Goal: Task Accomplishment & Management: Manage account settings

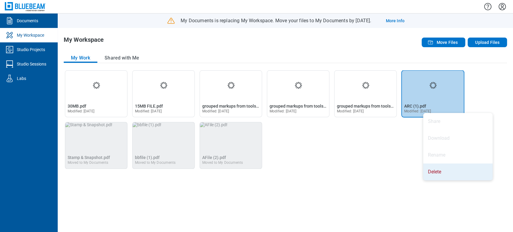
click at [434, 169] on li "Delete" at bounding box center [457, 171] width 69 height 17
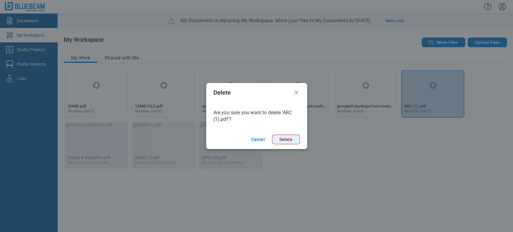
click at [286, 141] on button "Delete" at bounding box center [286, 140] width 28 height 10
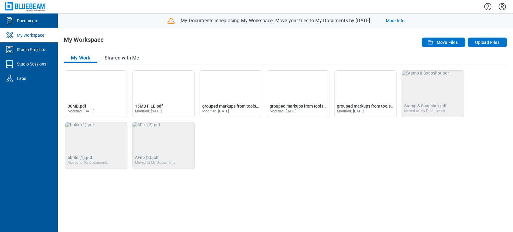
click at [97, 85] on icon "30MB.pdf" at bounding box center [96, 85] width 10 height 10
click at [86, 101] on div "Open 30MB.pdf in Editor 30MB.pdf Modified: 26 Aug 2025" at bounding box center [96, 107] width 62 height 17
click at [76, 106] on span "30MB.pdf" at bounding box center [77, 106] width 19 height 5
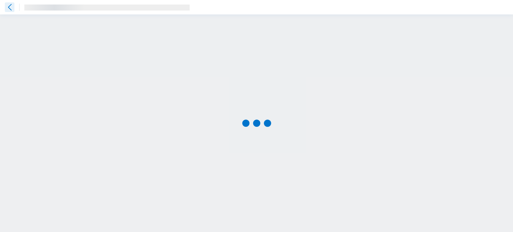
click at [7, 6] on icon at bounding box center [10, 7] width 10 height 10
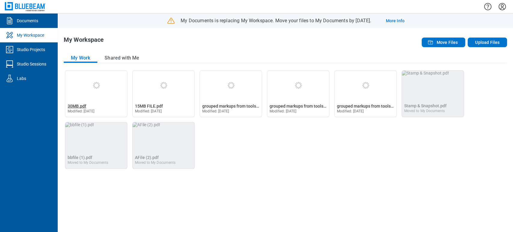
click at [82, 107] on span "30MB.pdf" at bounding box center [77, 106] width 19 height 5
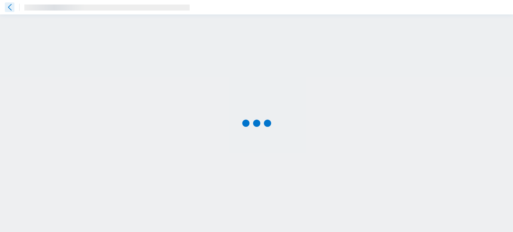
click at [12, 7] on icon at bounding box center [10, 7] width 10 height 10
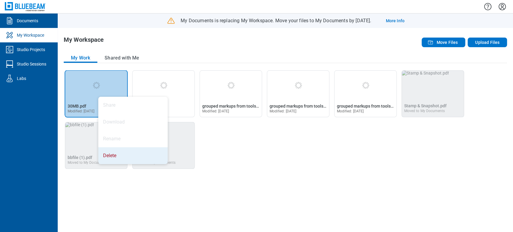
click at [120, 147] on li "Delete" at bounding box center [132, 155] width 69 height 17
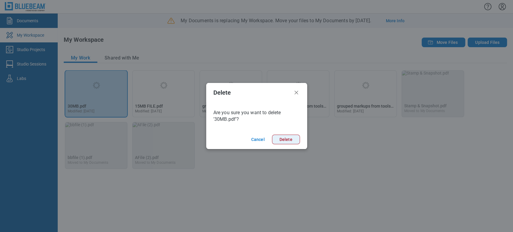
click at [286, 139] on button "Delete" at bounding box center [286, 140] width 28 height 10
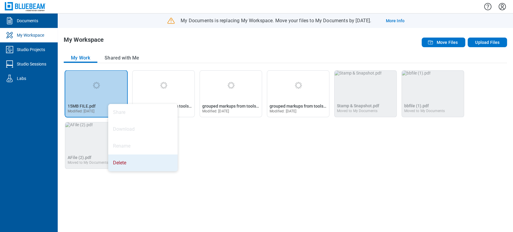
click at [129, 154] on li "Delete" at bounding box center [142, 162] width 69 height 17
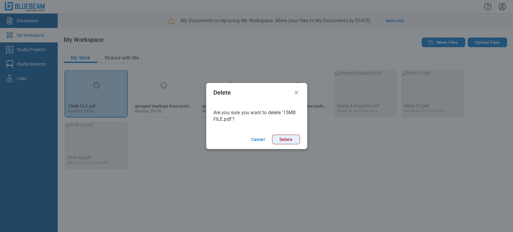
click at [281, 138] on button "Delete" at bounding box center [286, 140] width 28 height 10
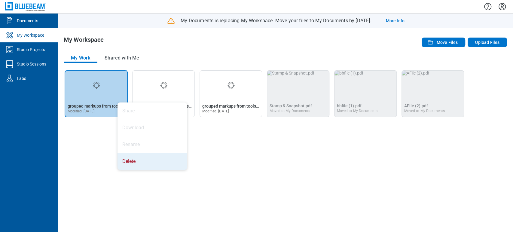
click at [145, 158] on li "Delete" at bounding box center [151, 161] width 69 height 17
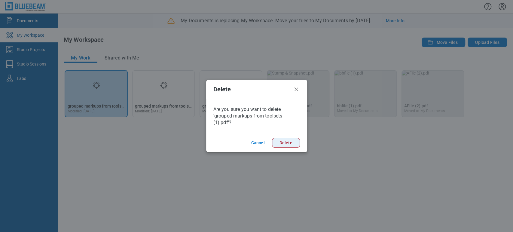
click at [281, 144] on button "Delete" at bounding box center [286, 143] width 28 height 10
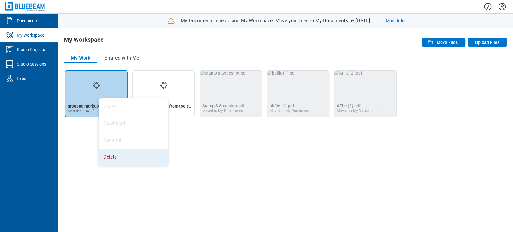
click at [138, 157] on li "Delete" at bounding box center [132, 157] width 69 height 17
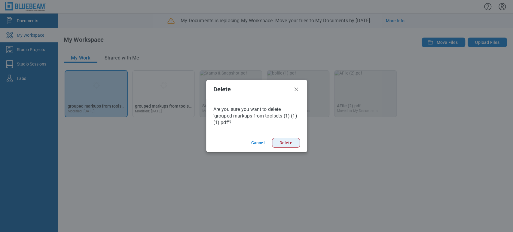
click at [287, 144] on button "Delete" at bounding box center [286, 143] width 28 height 10
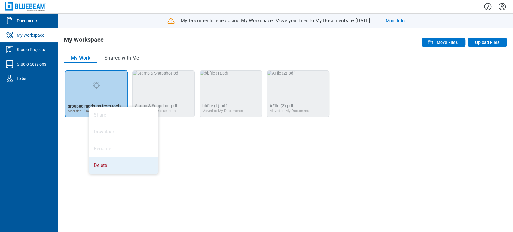
click at [115, 161] on li "Delete" at bounding box center [123, 165] width 69 height 17
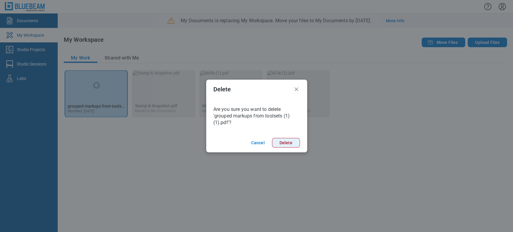
click at [288, 138] on button "Delete" at bounding box center [286, 143] width 28 height 10
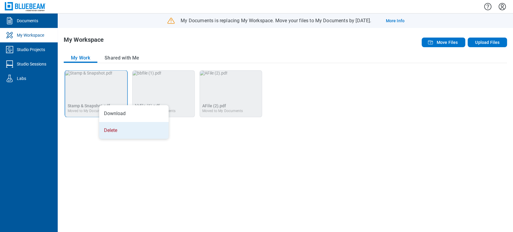
click at [111, 125] on li "Delete" at bounding box center [133, 130] width 69 height 17
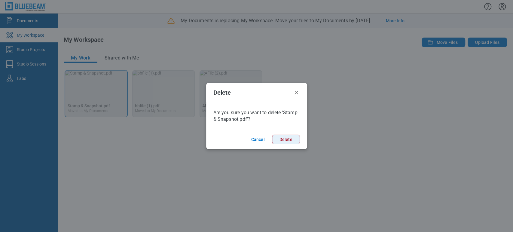
click at [284, 139] on button "Delete" at bounding box center [286, 140] width 28 height 10
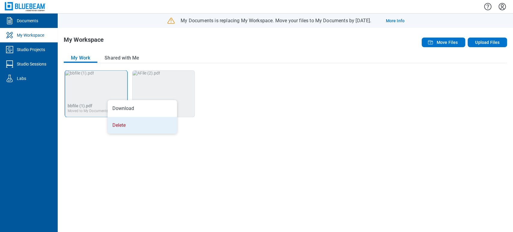
click at [124, 119] on li "Delete" at bounding box center [141, 125] width 69 height 17
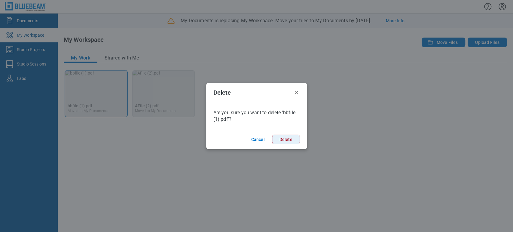
click at [291, 140] on button "Delete" at bounding box center [286, 140] width 28 height 10
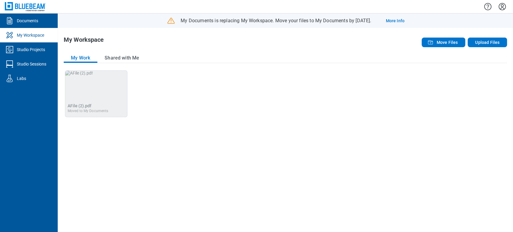
click at [83, 75] on img "AFile (2).pdf" at bounding box center [79, 73] width 28 height 5
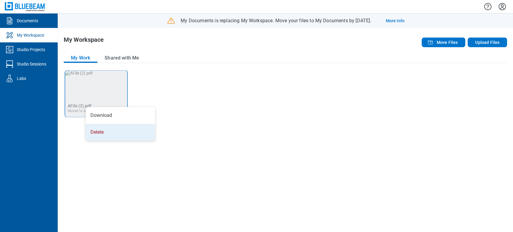
click at [101, 124] on li "Delete" at bounding box center [120, 132] width 69 height 17
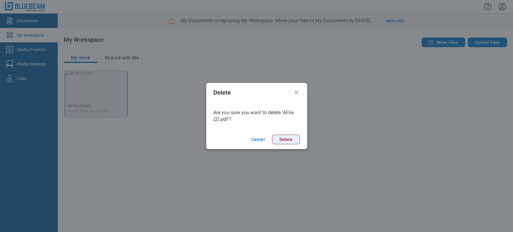
click at [287, 141] on button "Delete" at bounding box center [286, 140] width 28 height 10
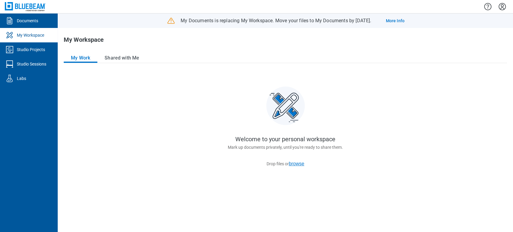
click at [295, 165] on button "browse" at bounding box center [297, 163] width 16 height 5
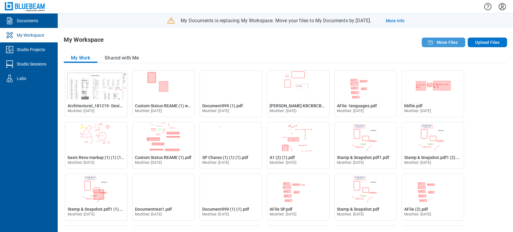
click at [437, 40] on span "Move Files" at bounding box center [446, 42] width 21 height 6
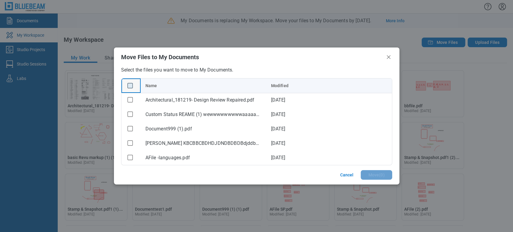
click at [129, 88] on rect "checkbox" at bounding box center [129, 85] width 5 height 5
click at [346, 176] on button "Cancel" at bounding box center [344, 175] width 28 height 10
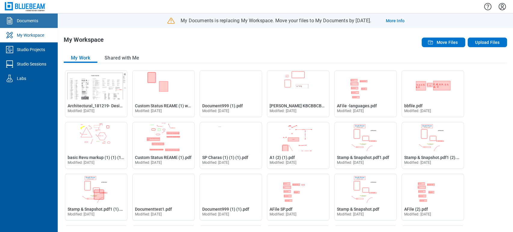
click at [41, 25] on link "Documents" at bounding box center [29, 21] width 58 height 14
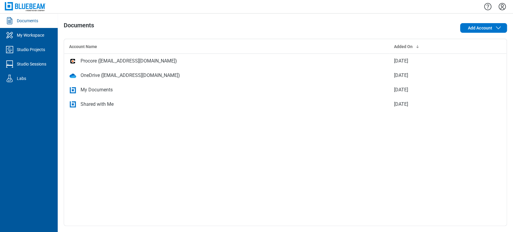
click at [115, 95] on td "My Documents" at bounding box center [226, 90] width 325 height 14
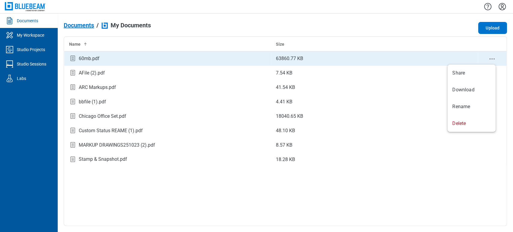
click at [494, 57] on icon "context-menu" at bounding box center [491, 58] width 7 height 7
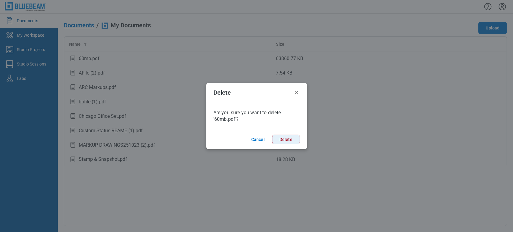
click at [276, 140] on button "Delete" at bounding box center [286, 140] width 28 height 10
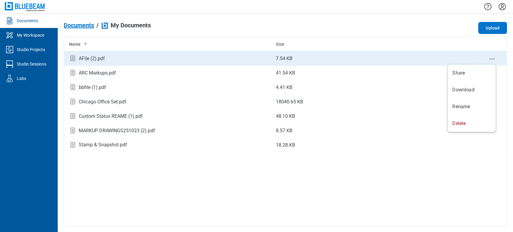
click at [490, 59] on icon "context-menu" at bounding box center [491, 58] width 7 height 7
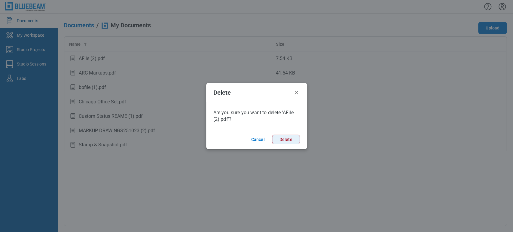
click at [295, 142] on button "Delete" at bounding box center [286, 140] width 28 height 10
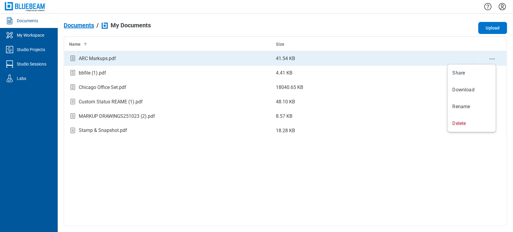
click at [490, 59] on icon "context-menu" at bounding box center [491, 58] width 7 height 7
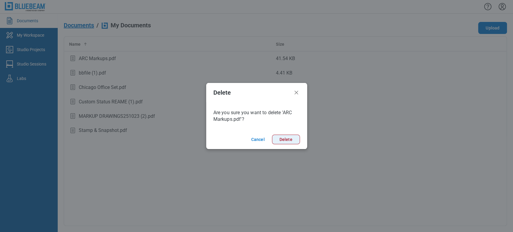
click at [293, 140] on button "Delete" at bounding box center [286, 140] width 28 height 10
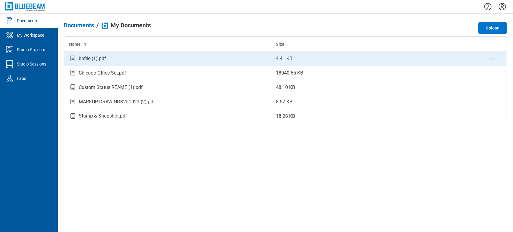
click at [494, 56] on icon "context-menu" at bounding box center [491, 58] width 7 height 7
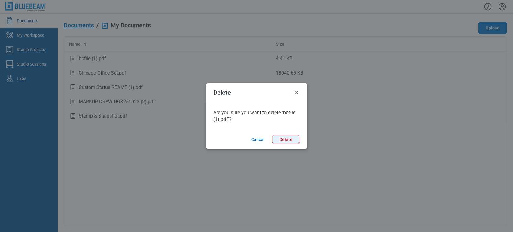
click at [290, 140] on button "Delete" at bounding box center [286, 140] width 28 height 10
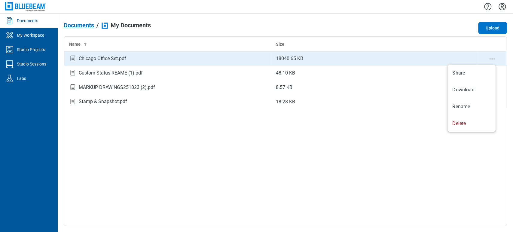
click at [493, 57] on icon "context-menu" at bounding box center [491, 58] width 7 height 7
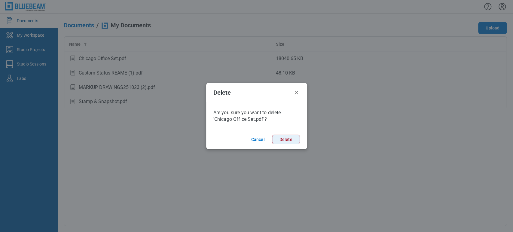
click at [283, 136] on button "Delete" at bounding box center [286, 140] width 28 height 10
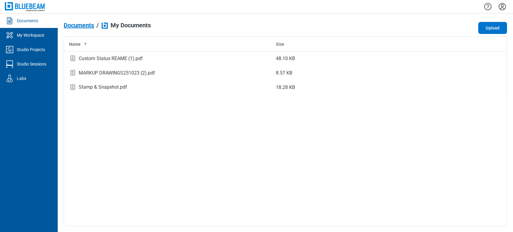
click at [490, 57] on icon "context-menu" at bounding box center [491, 58] width 7 height 7
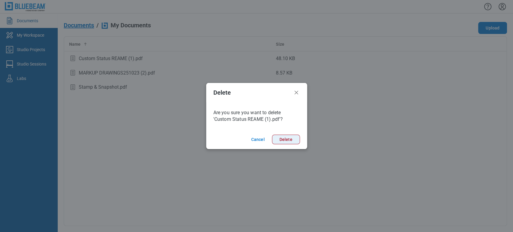
click at [274, 141] on button "Delete" at bounding box center [286, 140] width 28 height 10
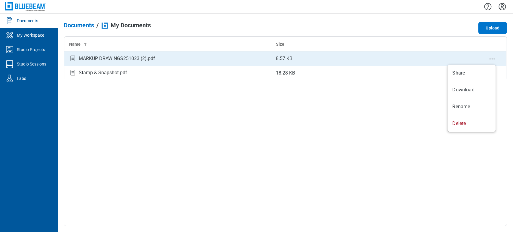
click at [492, 59] on icon "context-menu" at bounding box center [491, 58] width 7 height 7
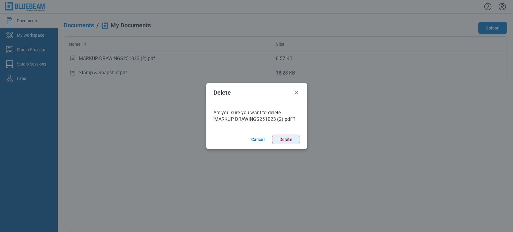
click at [284, 140] on button "Delete" at bounding box center [286, 140] width 28 height 10
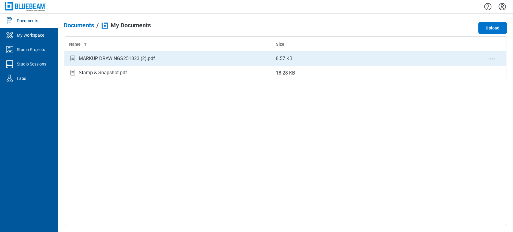
click at [494, 57] on icon "context-menu" at bounding box center [491, 58] width 7 height 7
click at [490, 57] on icon "context-menu" at bounding box center [491, 58] width 7 height 7
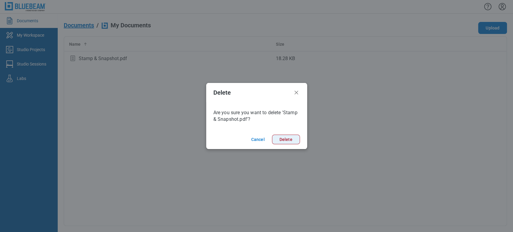
click at [282, 137] on button "Delete" at bounding box center [286, 140] width 28 height 10
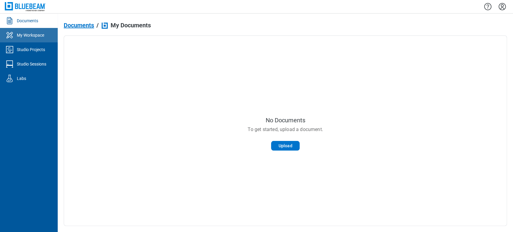
click at [35, 31] on link "My Workspace" at bounding box center [29, 35] width 58 height 14
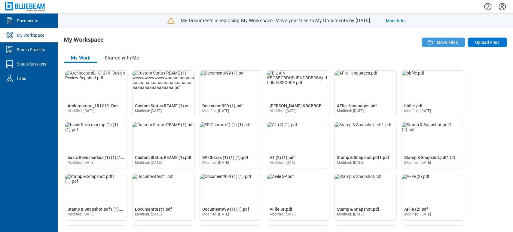
click at [435, 42] on button "Move Files" at bounding box center [443, 43] width 44 height 10
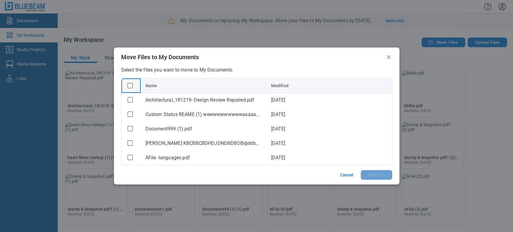
click at [130, 82] on div "bb-data-table" at bounding box center [130, 86] width 8 height 8
click at [129, 86] on rect "checkbox" at bounding box center [129, 85] width 5 height 5
click at [370, 172] on button "Move ( 28 )" at bounding box center [375, 175] width 34 height 10
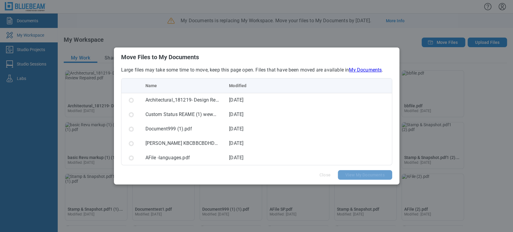
click at [253, 54] on h2 "Move Files to My Documents" at bounding box center [256, 57] width 271 height 7
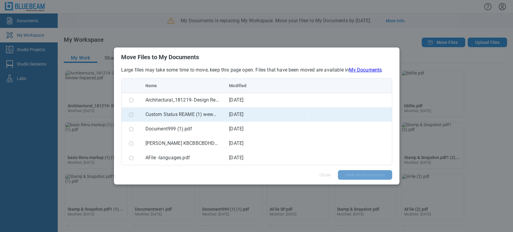
click at [259, 111] on td "[DATE]" at bounding box center [266, 114] width 84 height 14
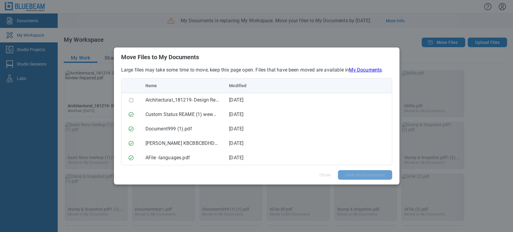
drag, startPoint x: 369, startPoint y: 98, endPoint x: 346, endPoint y: 76, distance: 30.8
click at [346, 76] on div "Large files may take some time to move, keep this page open. Files that have be…" at bounding box center [256, 116] width 285 height 98
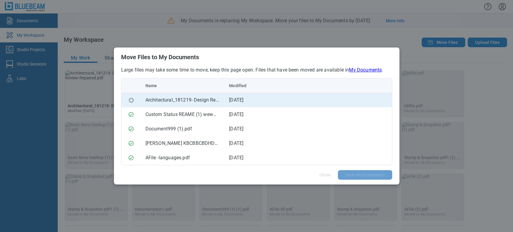
click at [180, 95] on td "Architectural_181219- Design Review Repaired.pdf" at bounding box center [183, 100] width 84 height 14
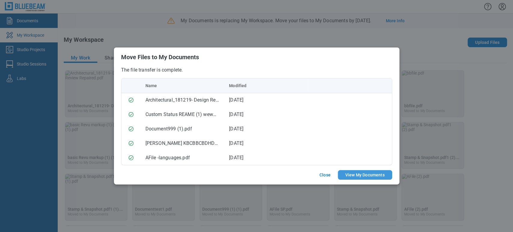
click at [354, 176] on button "View My Documents" at bounding box center [364, 175] width 54 height 10
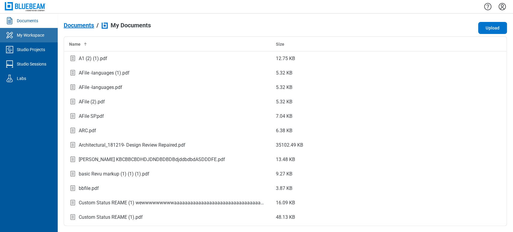
click at [23, 29] on link "My Workspace" at bounding box center [29, 35] width 58 height 14
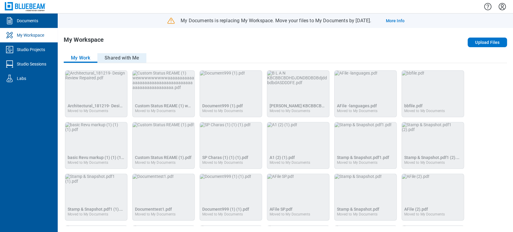
click at [123, 61] on button "Shared with Me" at bounding box center [121, 58] width 49 height 10
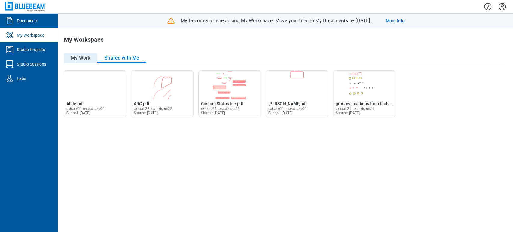
click at [86, 57] on button "My Work" at bounding box center [81, 58] width 34 height 10
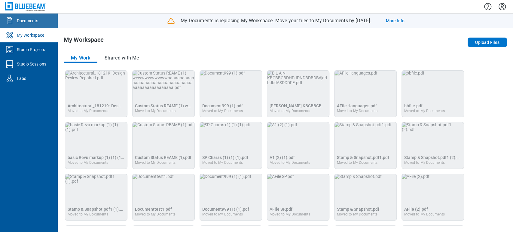
click at [38, 20] on div "Documents" at bounding box center [27, 21] width 21 height 6
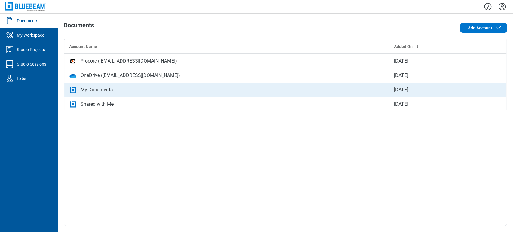
click at [82, 92] on div "My Documents" at bounding box center [96, 89] width 32 height 7
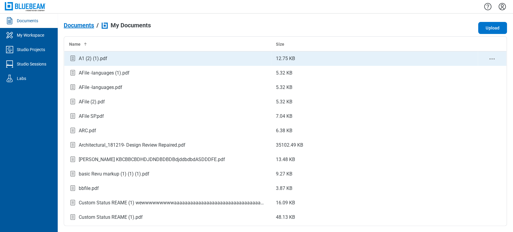
click at [488, 61] on icon "context-menu" at bounding box center [491, 58] width 7 height 7
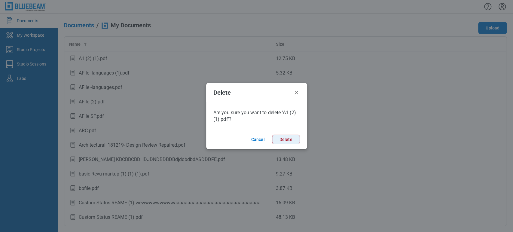
drag, startPoint x: 295, startPoint y: 140, endPoint x: 228, endPoint y: 135, distance: 66.3
click at [295, 140] on button "Delete" at bounding box center [286, 140] width 28 height 10
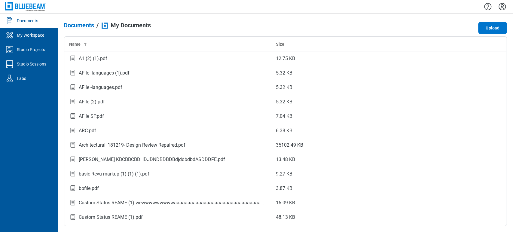
click at [286, 140] on td "35102.49 KB" at bounding box center [374, 145] width 207 height 14
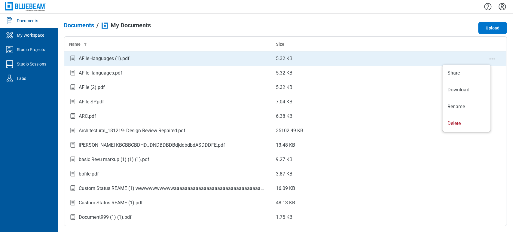
click at [488, 58] on icon "context-menu" at bounding box center [491, 58] width 7 height 7
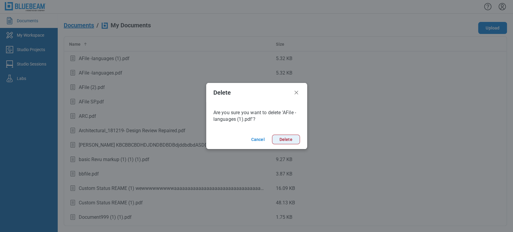
click at [280, 138] on button "Delete" at bounding box center [286, 140] width 28 height 10
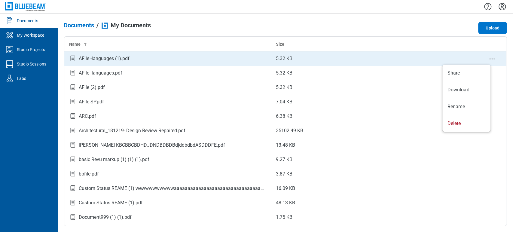
click at [488, 57] on icon "context-menu" at bounding box center [491, 58] width 7 height 7
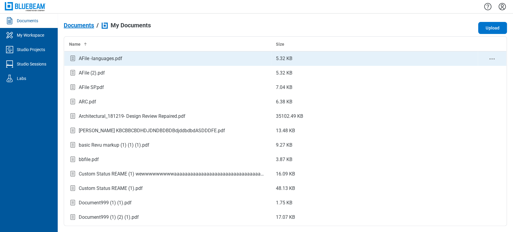
click at [488, 59] on icon "context-menu" at bounding box center [491, 58] width 7 height 7
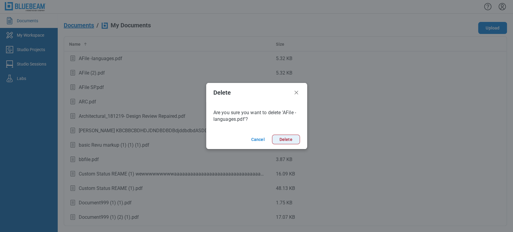
click at [293, 135] on button "Delete" at bounding box center [286, 140] width 28 height 10
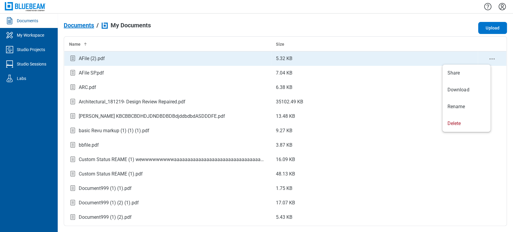
click at [488, 57] on icon "context-menu" at bounding box center [491, 58] width 7 height 7
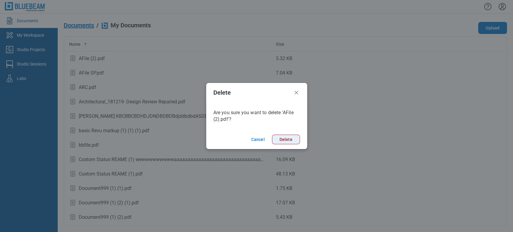
click at [283, 136] on button "Delete" at bounding box center [286, 140] width 28 height 10
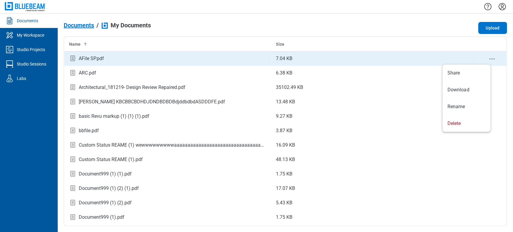
click at [489, 59] on circle "context-menu" at bounding box center [489, 58] width 1 height 1
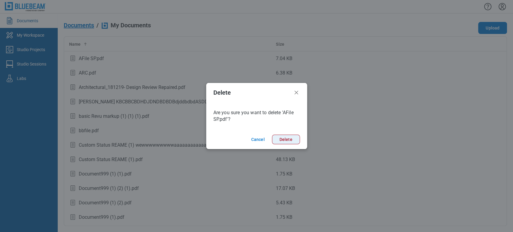
click at [284, 136] on button "Delete" at bounding box center [286, 140] width 28 height 10
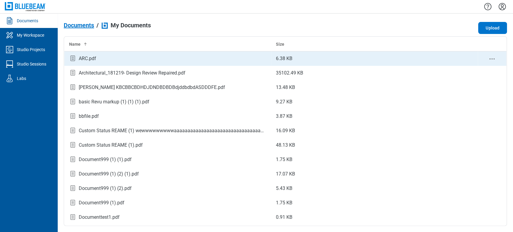
click at [488, 58] on icon "context-menu" at bounding box center [491, 58] width 7 height 7
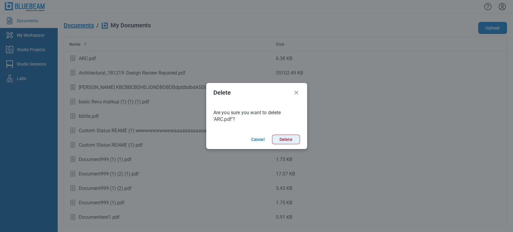
click at [283, 138] on button "Delete" at bounding box center [286, 140] width 28 height 10
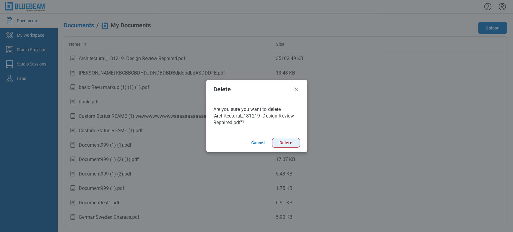
click at [287, 145] on button "Delete" at bounding box center [286, 143] width 28 height 10
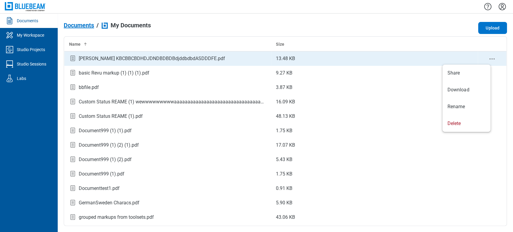
click at [489, 58] on circle "context-menu" at bounding box center [489, 58] width 1 height 1
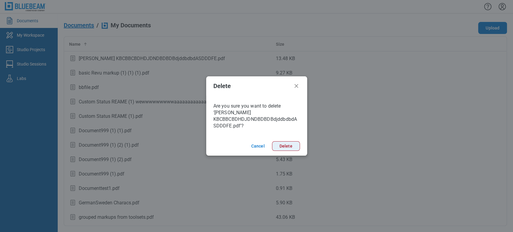
click at [286, 141] on button "Delete" at bounding box center [286, 146] width 28 height 10
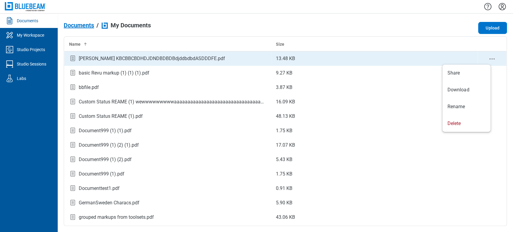
click at [489, 58] on circle "context-menu" at bounding box center [489, 58] width 1 height 1
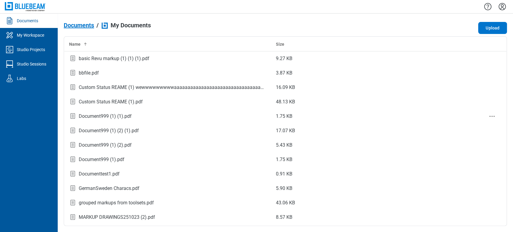
click at [461, 117] on td "1.75 KB" at bounding box center [374, 116] width 207 height 14
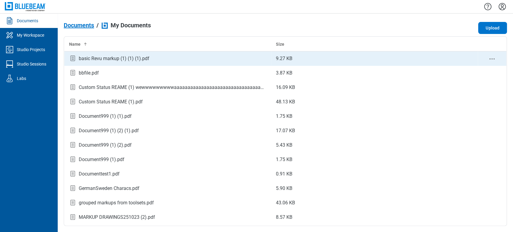
click at [488, 57] on icon "context-menu" at bounding box center [491, 58] width 7 height 7
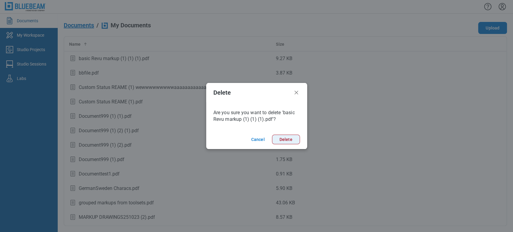
click at [284, 141] on button "Delete" at bounding box center [286, 140] width 28 height 10
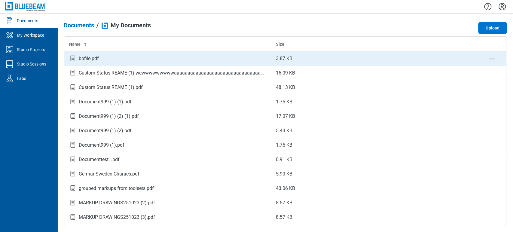
click at [488, 57] on icon "context-menu" at bounding box center [491, 58] width 7 height 7
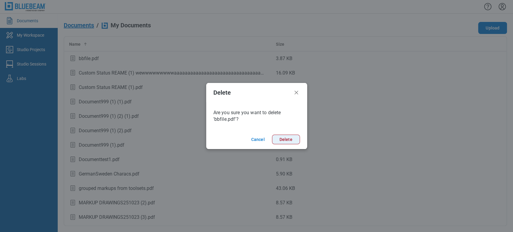
click at [278, 139] on button "Delete" at bounding box center [286, 140] width 28 height 10
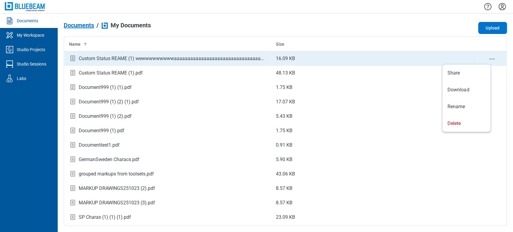
click at [488, 60] on icon "context-menu" at bounding box center [491, 58] width 7 height 7
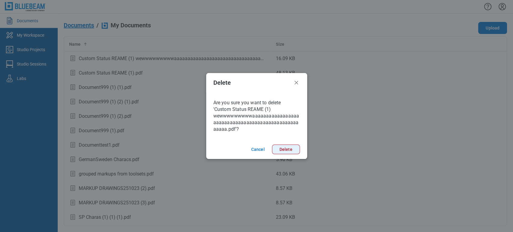
click at [280, 149] on button "Delete" at bounding box center [286, 149] width 28 height 10
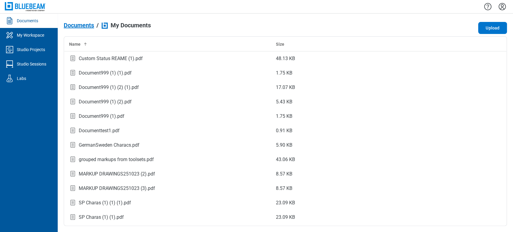
click at [488, 60] on icon "context-menu" at bounding box center [491, 58] width 7 height 7
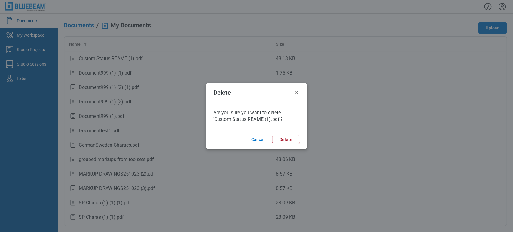
click at [292, 133] on footer "Cancel Delete" at bounding box center [256, 139] width 101 height 19
click at [290, 140] on button "Delete" at bounding box center [286, 140] width 28 height 10
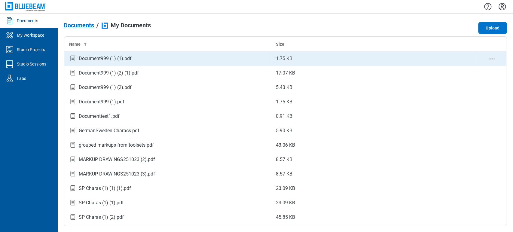
click at [488, 58] on icon "context-menu" at bounding box center [491, 58] width 7 height 7
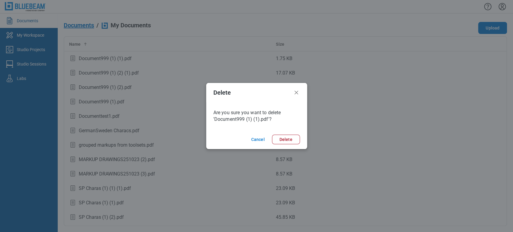
click at [282, 129] on div "Are you sure you want to delete 'Document999 (1) (1).pdf'?" at bounding box center [256, 116] width 101 height 28
click at [282, 136] on button "Delete" at bounding box center [286, 140] width 28 height 10
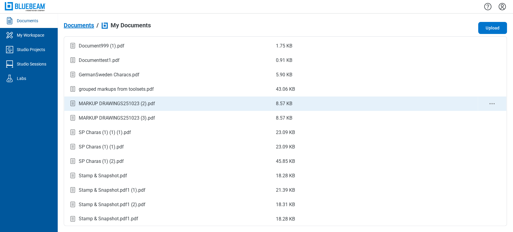
scroll to position [42, 0]
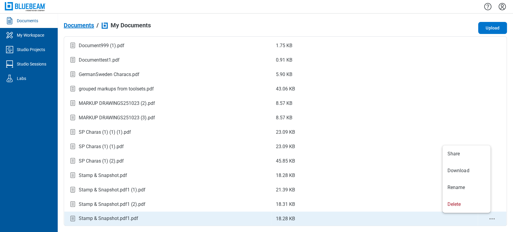
click at [488, 217] on icon "context-menu" at bounding box center [491, 218] width 7 height 7
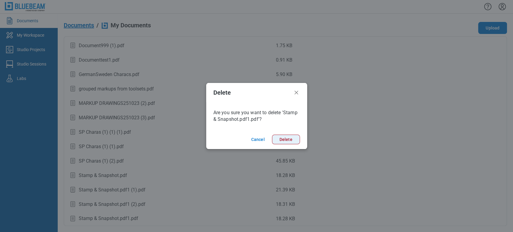
click at [290, 135] on button "Delete" at bounding box center [286, 140] width 28 height 10
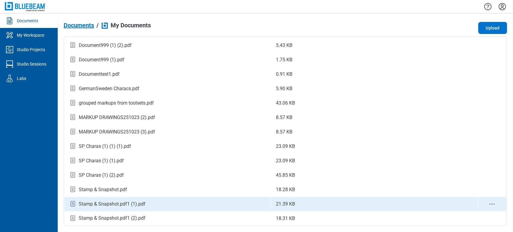
scroll to position [27, 0]
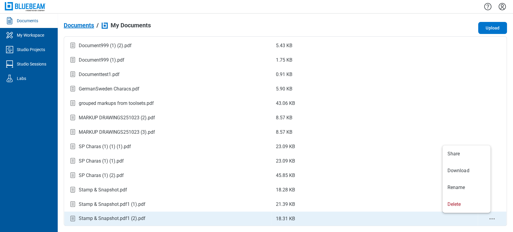
click at [488, 222] on icon "context-menu" at bounding box center [491, 218] width 7 height 7
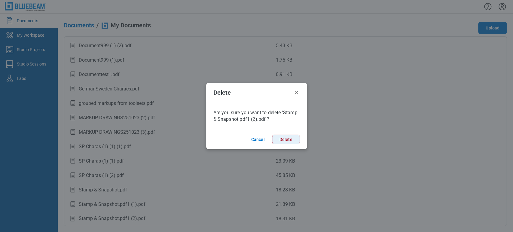
click at [289, 136] on button "Delete" at bounding box center [286, 140] width 28 height 10
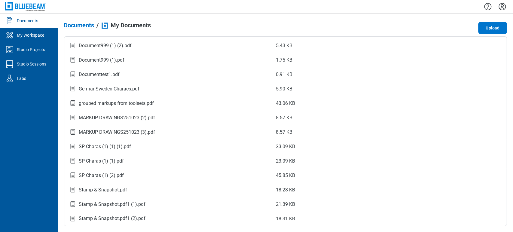
scroll to position [13, 0]
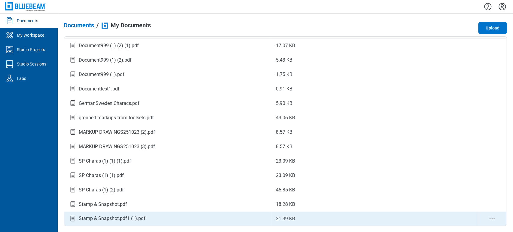
click at [488, 218] on icon "context-menu" at bounding box center [491, 218] width 7 height 7
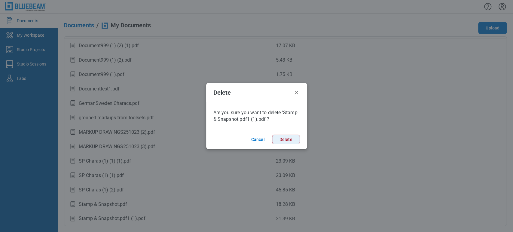
click at [277, 136] on button "Delete" at bounding box center [286, 140] width 28 height 10
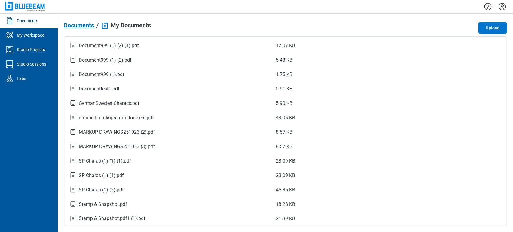
scroll to position [0, 0]
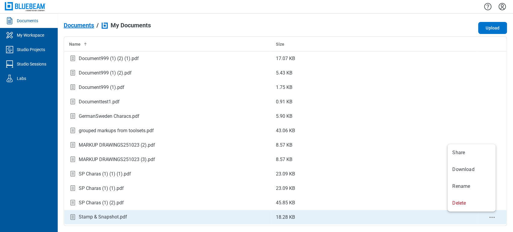
click at [490, 217] on circle "context-menu" at bounding box center [489, 217] width 1 height 1
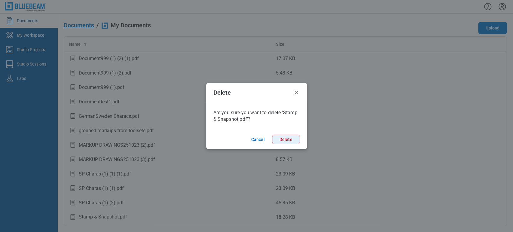
click at [286, 136] on button "Delete" at bounding box center [286, 140] width 28 height 10
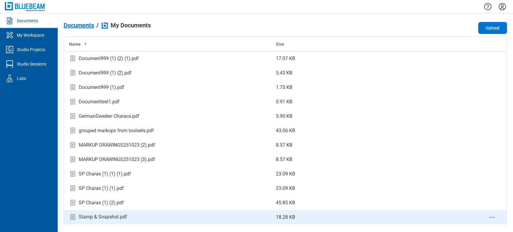
click at [489, 218] on icon "context-menu" at bounding box center [491, 216] width 7 height 7
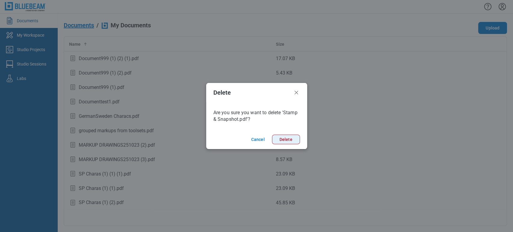
click at [292, 140] on button "Delete" at bounding box center [286, 140] width 28 height 10
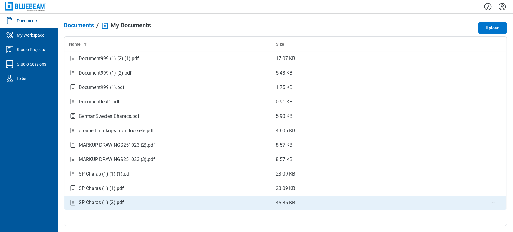
click at [493, 202] on icon "context-menu" at bounding box center [491, 202] width 7 height 7
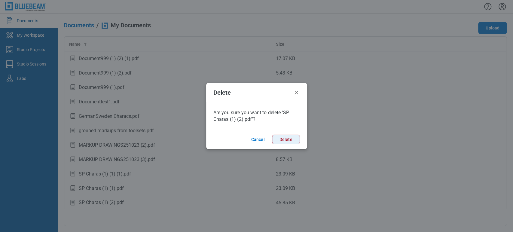
click at [286, 138] on button "Delete" at bounding box center [286, 140] width 28 height 10
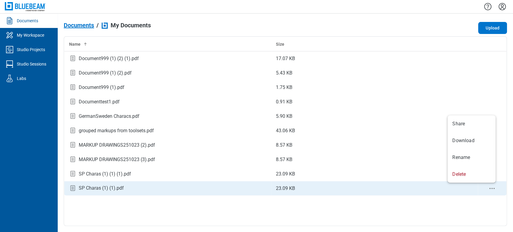
click at [490, 188] on icon "context-menu" at bounding box center [491, 188] width 7 height 7
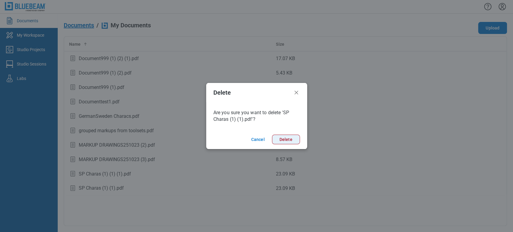
click at [283, 135] on button "Delete" at bounding box center [286, 140] width 28 height 10
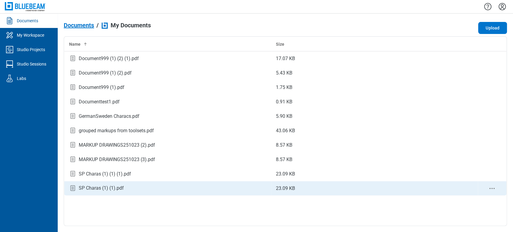
click at [492, 190] on div "Name Size Document999 (1) (2) (1).pdf 17.07 KB Document999 (1) (2).pdf 5.43 KB …" at bounding box center [285, 130] width 443 height 189
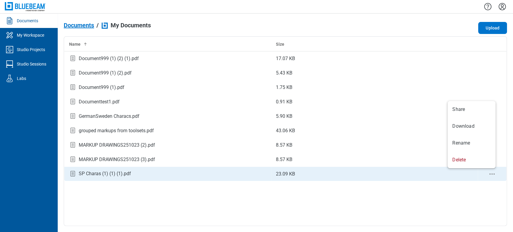
click at [490, 172] on icon "context-menu" at bounding box center [491, 173] width 7 height 7
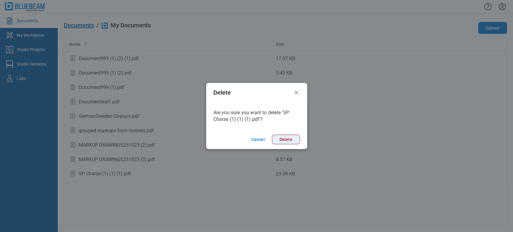
click at [294, 140] on button "Delete" at bounding box center [286, 140] width 28 height 10
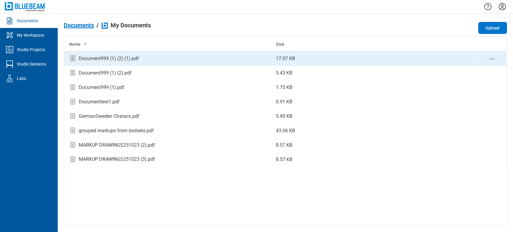
click at [490, 58] on icon "context-menu" at bounding box center [491, 58] width 7 height 7
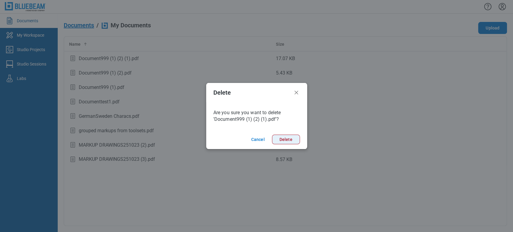
click at [280, 140] on button "Delete" at bounding box center [286, 140] width 28 height 10
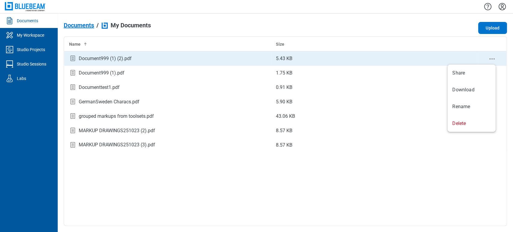
click at [488, 59] on icon "context-menu" at bounding box center [491, 58] width 7 height 7
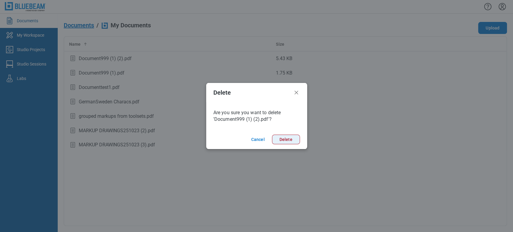
click at [279, 136] on button "Delete" at bounding box center [286, 140] width 28 height 10
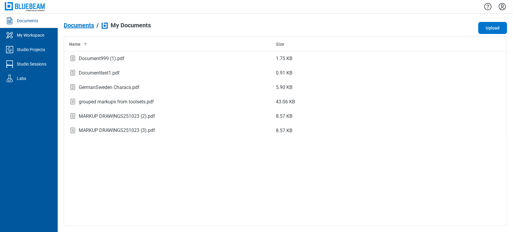
click at [489, 59] on circle "context-menu" at bounding box center [489, 58] width 1 height 1
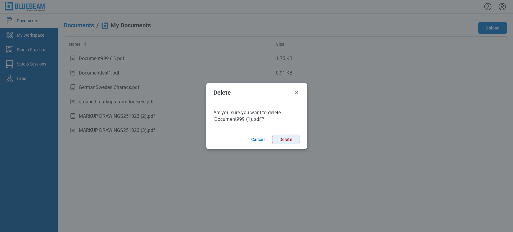
click at [291, 142] on button "Delete" at bounding box center [286, 140] width 28 height 10
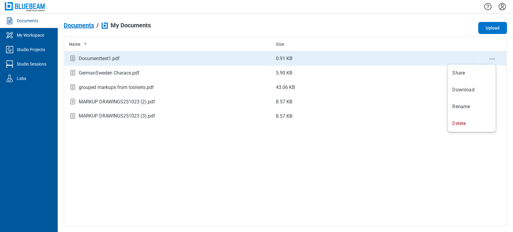
click at [493, 57] on icon "context-menu" at bounding box center [491, 58] width 7 height 7
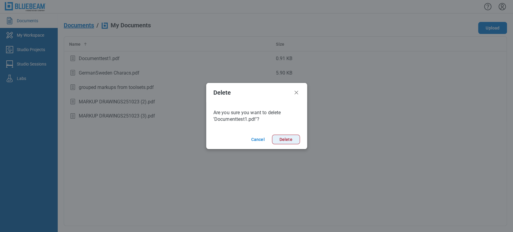
click at [289, 140] on button "Delete" at bounding box center [286, 140] width 28 height 10
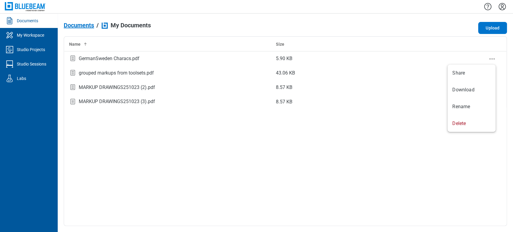
click at [491, 55] on icon "context-menu" at bounding box center [491, 58] width 7 height 7
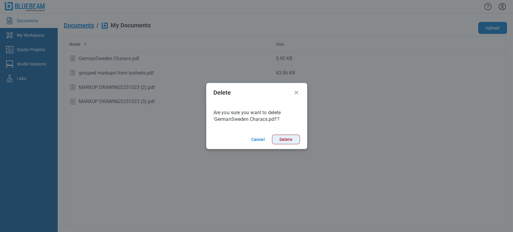
click at [276, 139] on button "Delete" at bounding box center [286, 140] width 28 height 10
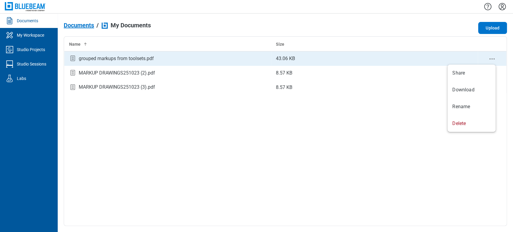
click at [491, 58] on icon "context-menu" at bounding box center [491, 58] width 7 height 7
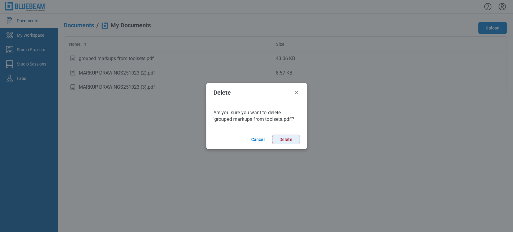
click at [281, 141] on button "Delete" at bounding box center [286, 140] width 28 height 10
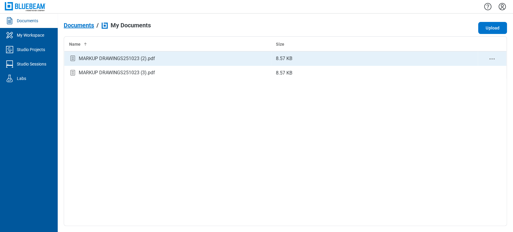
click at [492, 60] on icon "context-menu" at bounding box center [491, 58] width 7 height 7
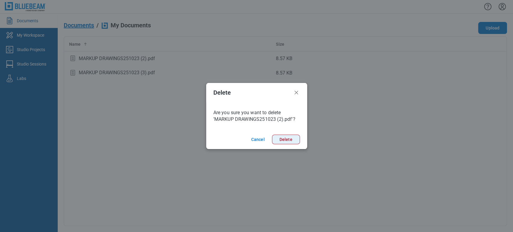
drag, startPoint x: 291, startPoint y: 139, endPoint x: 289, endPoint y: 136, distance: 3.5
click at [290, 140] on button "Delete" at bounding box center [286, 140] width 28 height 10
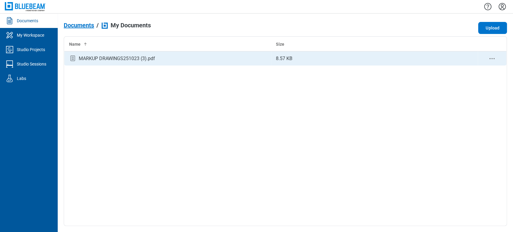
click at [489, 58] on icon "context-menu" at bounding box center [491, 58] width 7 height 7
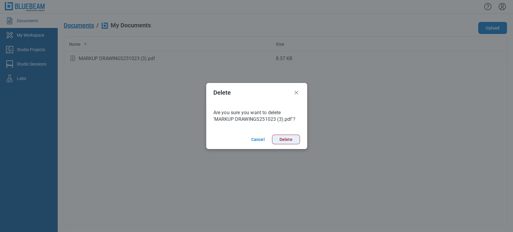
click at [290, 136] on button "Delete" at bounding box center [286, 140] width 28 height 10
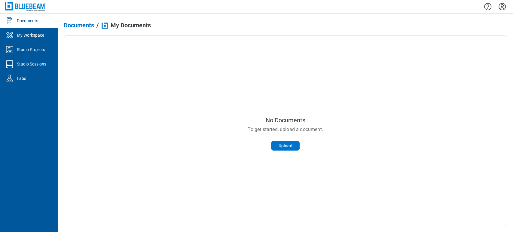
click at [75, 24] on span "Documents" at bounding box center [79, 25] width 30 height 7
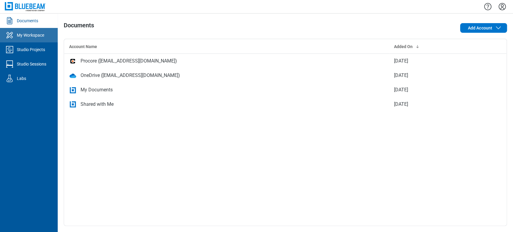
click at [48, 40] on link "My Workspace" at bounding box center [29, 35] width 58 height 14
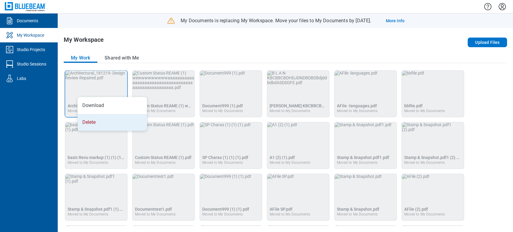
click at [93, 119] on li "Delete" at bounding box center [111, 122] width 69 height 17
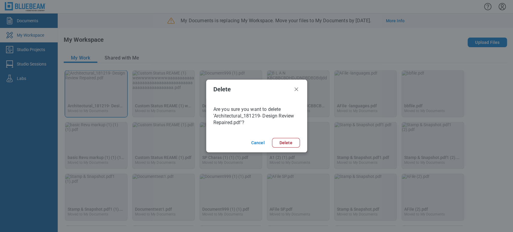
click button "Cancel" at bounding box center [258, 143] width 18 height 10
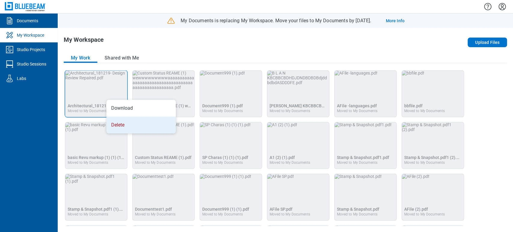
click at [117, 119] on li "Delete" at bounding box center [140, 124] width 69 height 17
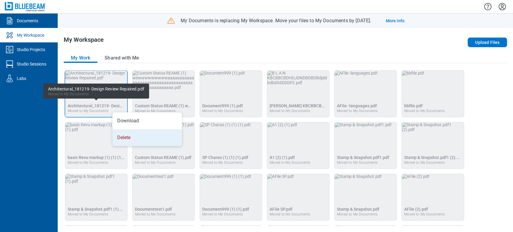
click at [125, 136] on li "Delete" at bounding box center [146, 137] width 69 height 17
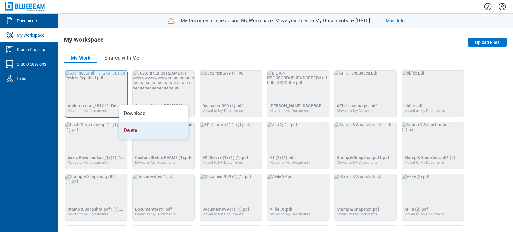
click at [129, 123] on li "Delete" at bounding box center [153, 130] width 69 height 17
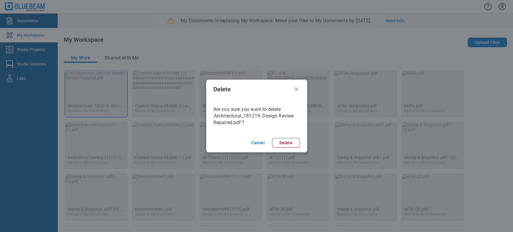
click at [286, 148] on footer "Cancel Delete" at bounding box center [256, 142] width 101 height 19
click at [289, 141] on button "Delete" at bounding box center [286, 143] width 28 height 10
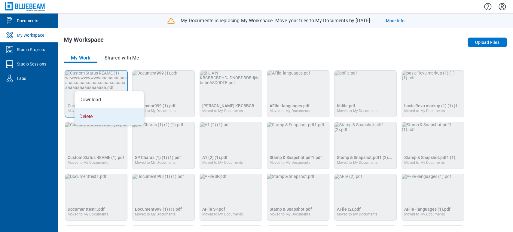
click at [108, 115] on li "Delete" at bounding box center [108, 116] width 69 height 17
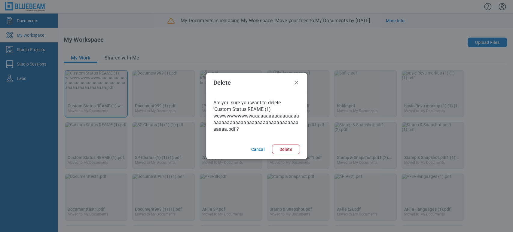
click at [297, 150] on button "Delete" at bounding box center [286, 149] width 28 height 10
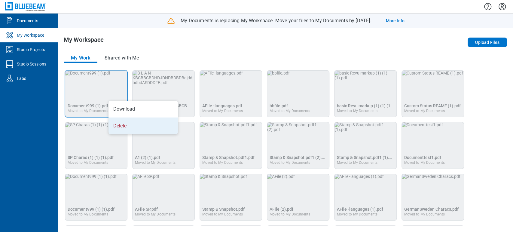
click at [118, 121] on li "Delete" at bounding box center [142, 125] width 69 height 17
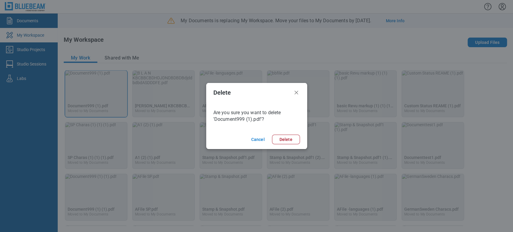
drag, startPoint x: 298, startPoint y: 140, endPoint x: 293, endPoint y: 141, distance: 4.9
click at [297, 140] on button "Delete" at bounding box center [286, 140] width 28 height 10
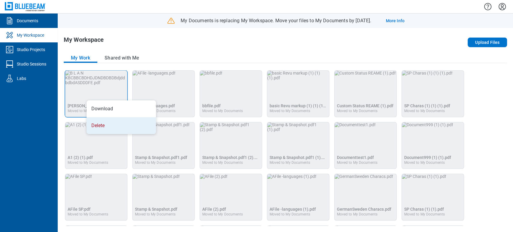
drag, startPoint x: 94, startPoint y: 103, endPoint x: 98, endPoint y: 120, distance: 17.5
click at [98, 120] on ul "Download Delete" at bounding box center [120, 117] width 69 height 34
click at [98, 120] on li "Delete" at bounding box center [120, 125] width 69 height 17
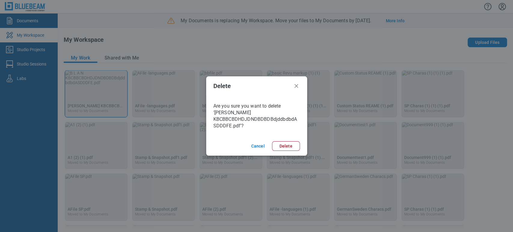
click button "Cancel" at bounding box center [258, 146] width 18 height 10
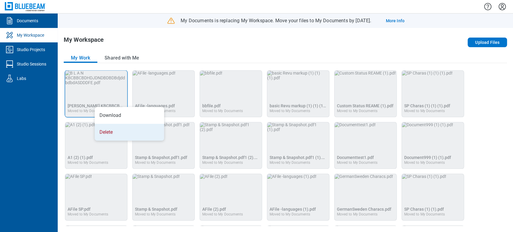
click at [105, 124] on li "Delete" at bounding box center [129, 132] width 69 height 17
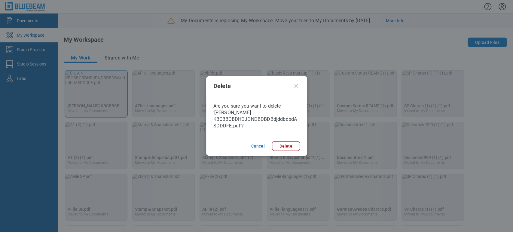
click button "Cancel" at bounding box center [258, 146] width 18 height 10
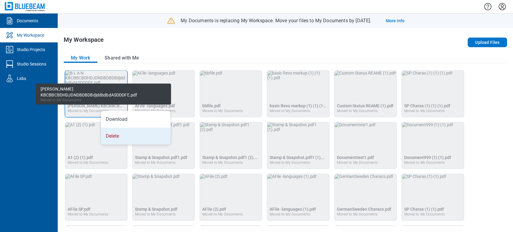
click at [110, 132] on li "Delete" at bounding box center [135, 136] width 69 height 17
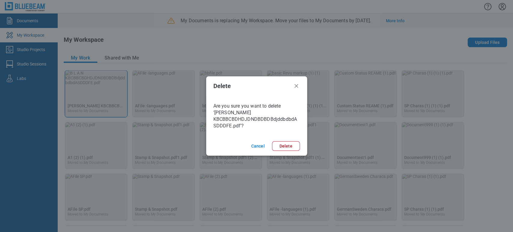
click at [280, 143] on button "Delete" at bounding box center [286, 146] width 28 height 10
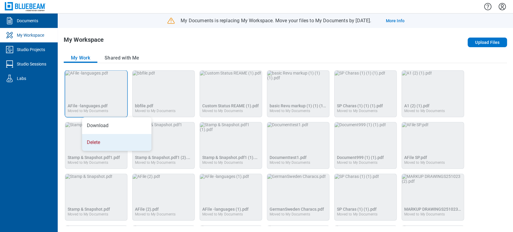
click at [92, 134] on li "Delete" at bounding box center [116, 142] width 69 height 17
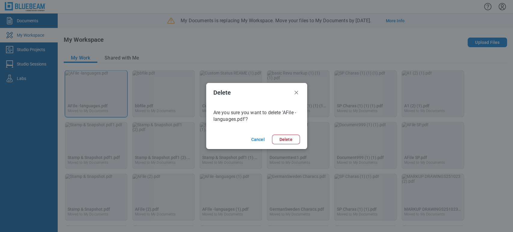
click button "Cancel" at bounding box center [258, 140] width 18 height 10
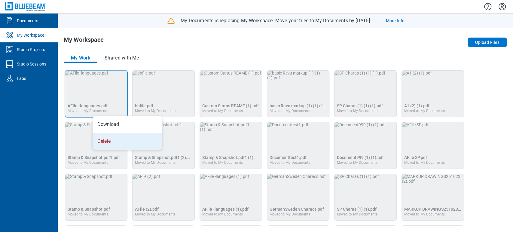
click at [102, 135] on li "Delete" at bounding box center [126, 141] width 69 height 17
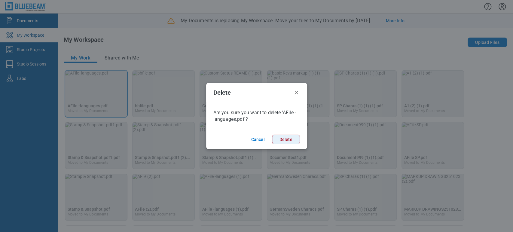
click at [293, 141] on button "Delete" at bounding box center [286, 140] width 28 height 10
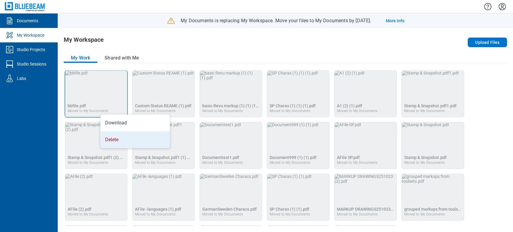
click at [116, 137] on li "Delete" at bounding box center [134, 139] width 69 height 17
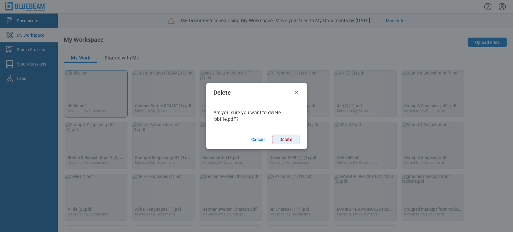
click at [288, 141] on button "Delete" at bounding box center [286, 140] width 28 height 10
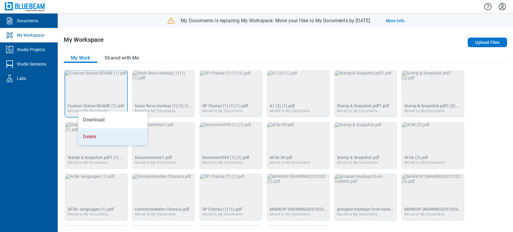
click at [104, 132] on li "Delete" at bounding box center [112, 136] width 69 height 17
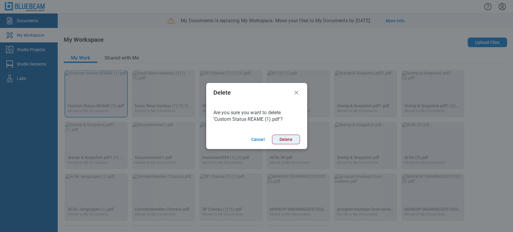
click at [287, 138] on button "Delete" at bounding box center [286, 140] width 28 height 10
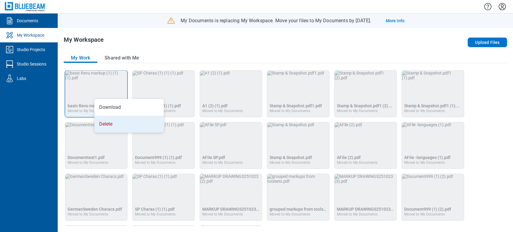
click at [99, 119] on li "Delete" at bounding box center [128, 124] width 69 height 17
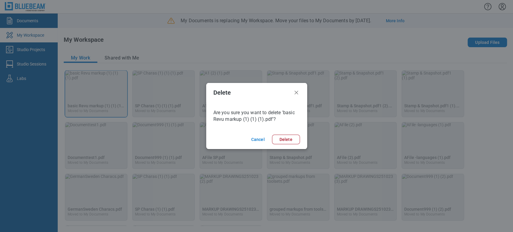
click at [311, 144] on div "Delete Are you sure you want to delete 'basic Revu markup (1) (1) (1).pdf'? Can…" at bounding box center [256, 116] width 513 height 232
click at [301, 142] on footer "Cancel Delete" at bounding box center [256, 139] width 101 height 19
click at [274, 134] on footer "Cancel Delete" at bounding box center [256, 139] width 101 height 19
click at [276, 138] on button "Delete" at bounding box center [286, 140] width 28 height 10
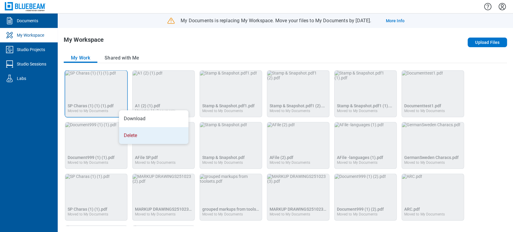
click at [123, 132] on li "Delete" at bounding box center [153, 135] width 69 height 17
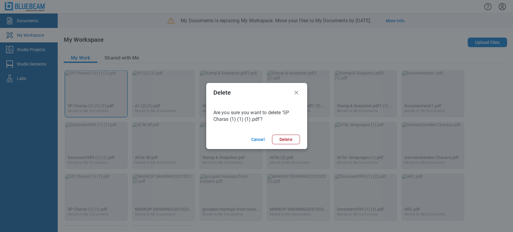
click at [278, 133] on footer "Cancel Delete" at bounding box center [256, 139] width 101 height 19
click at [279, 138] on button "Delete" at bounding box center [286, 140] width 28 height 10
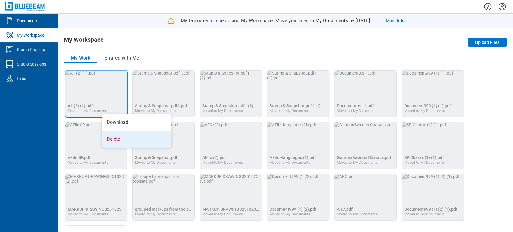
click at [117, 131] on li "Delete" at bounding box center [136, 139] width 69 height 17
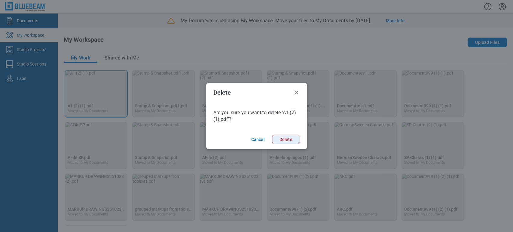
click at [280, 138] on button "Delete" at bounding box center [286, 140] width 28 height 10
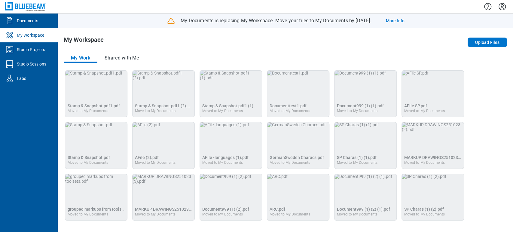
drag, startPoint x: 62, startPoint y: 96, endPoint x: 86, endPoint y: 86, distance: 25.5
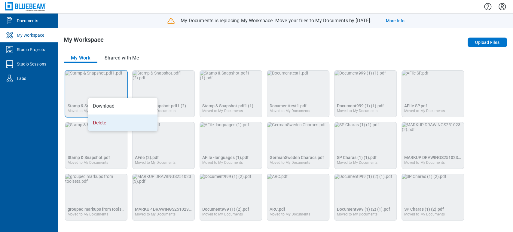
click at [105, 119] on li "Delete" at bounding box center [122, 122] width 69 height 17
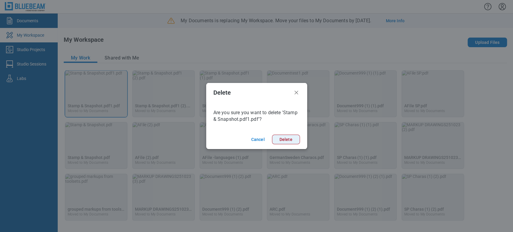
drag, startPoint x: 298, startPoint y: 137, endPoint x: 129, endPoint y: 104, distance: 171.6
click at [297, 137] on button "Delete" at bounding box center [286, 140] width 28 height 10
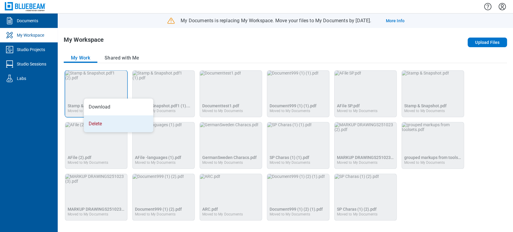
click at [98, 118] on li "Delete" at bounding box center [118, 123] width 69 height 17
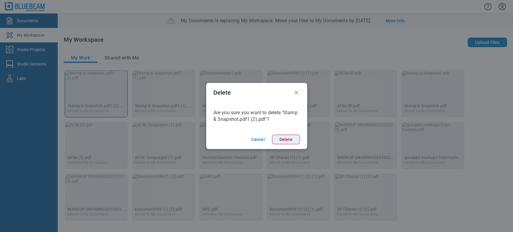
drag, startPoint x: 289, startPoint y: 143, endPoint x: 158, endPoint y: 102, distance: 137.0
click at [289, 143] on button "Delete" at bounding box center [286, 140] width 28 height 10
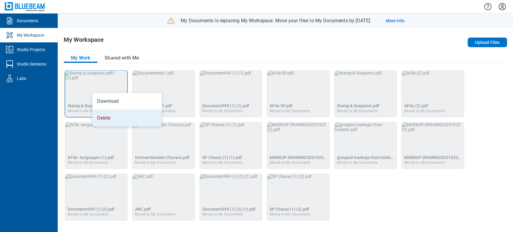
click at [102, 110] on li "Delete" at bounding box center [126, 118] width 69 height 17
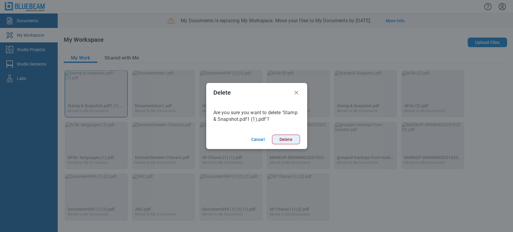
drag, startPoint x: 280, startPoint y: 140, endPoint x: 161, endPoint y: 106, distance: 123.9
click at [280, 140] on button "Delete" at bounding box center [286, 140] width 28 height 10
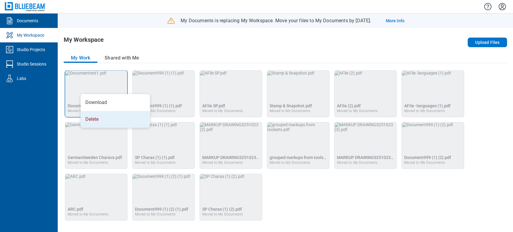
click at [92, 113] on li "Delete" at bounding box center [114, 119] width 69 height 17
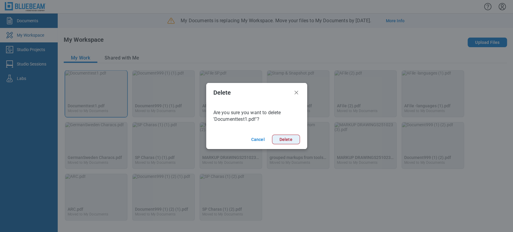
click at [284, 136] on button "Delete" at bounding box center [286, 140] width 28 height 10
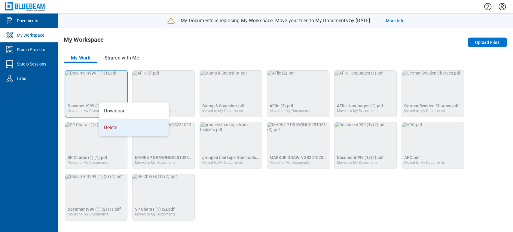
click at [105, 123] on li "Delete" at bounding box center [133, 127] width 69 height 17
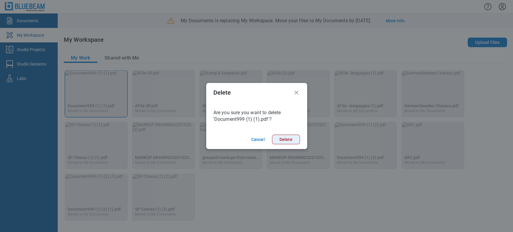
click at [290, 133] on footer "Cancel Delete" at bounding box center [256, 139] width 101 height 19
click at [283, 139] on button "Delete" at bounding box center [286, 140] width 28 height 10
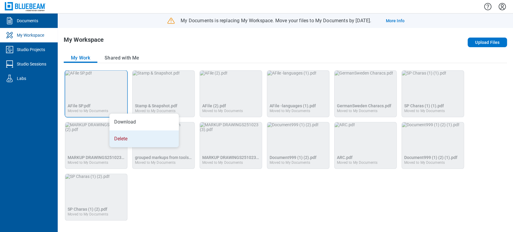
click at [114, 130] on li "Delete" at bounding box center [143, 138] width 69 height 17
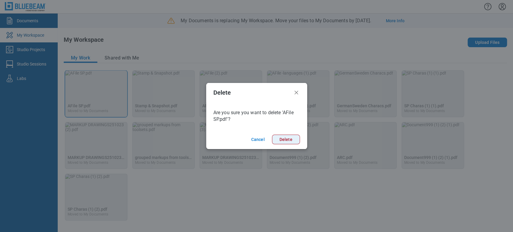
drag, startPoint x: 275, startPoint y: 137, endPoint x: 262, endPoint y: 135, distance: 12.8
click at [275, 137] on button "Delete" at bounding box center [286, 140] width 28 height 10
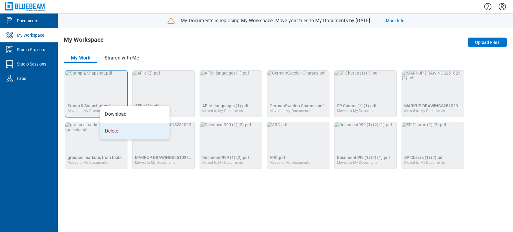
click at [107, 124] on li "Delete" at bounding box center [134, 131] width 69 height 17
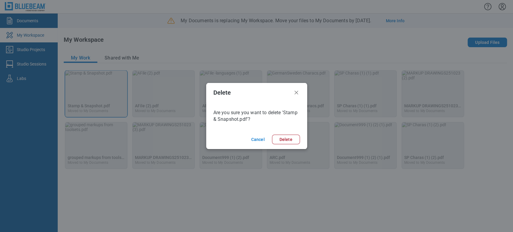
click at [284, 140] on button "Delete" at bounding box center [286, 140] width 28 height 10
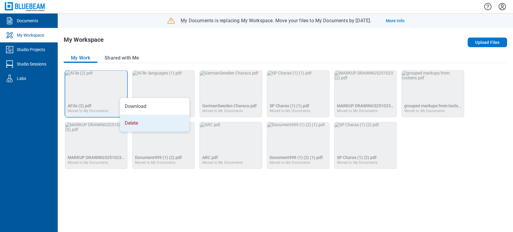
click at [130, 115] on li "Delete" at bounding box center [154, 123] width 69 height 17
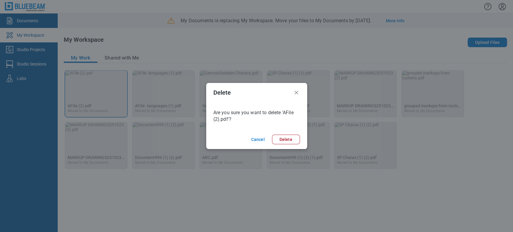
drag, startPoint x: 294, startPoint y: 138, endPoint x: 252, endPoint y: 123, distance: 44.3
click at [293, 139] on button "Delete" at bounding box center [286, 140] width 28 height 10
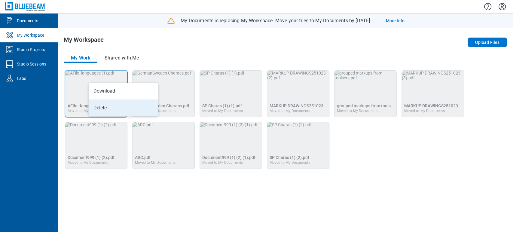
click at [100, 101] on li "Delete" at bounding box center [123, 107] width 69 height 17
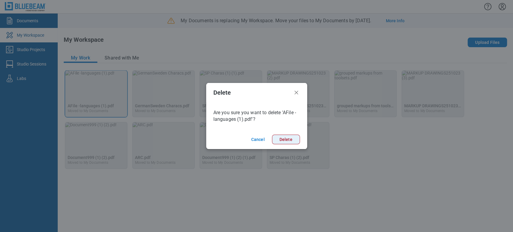
click at [274, 140] on button "Delete" at bounding box center [286, 140] width 28 height 10
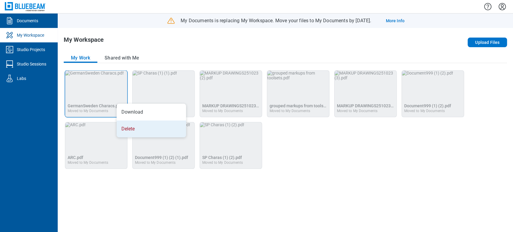
click at [127, 127] on li "Delete" at bounding box center [150, 128] width 69 height 17
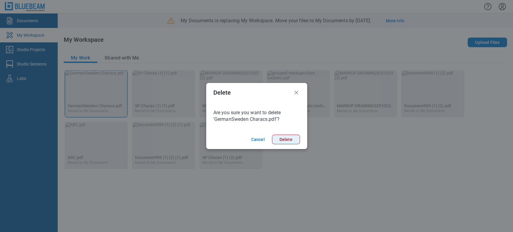
click at [281, 144] on button "Delete" at bounding box center [286, 140] width 28 height 10
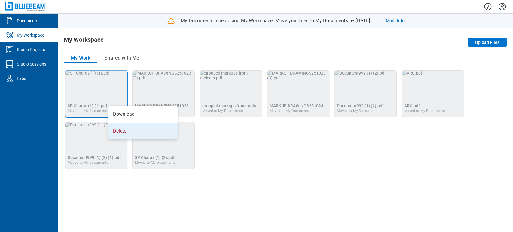
click at [113, 123] on li "Delete" at bounding box center [142, 131] width 69 height 17
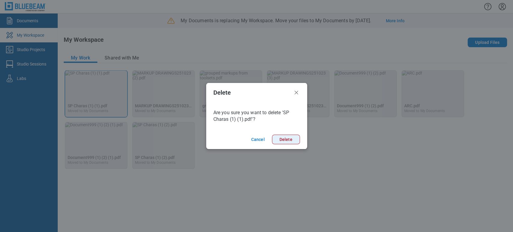
click at [276, 138] on button "Delete" at bounding box center [286, 140] width 28 height 10
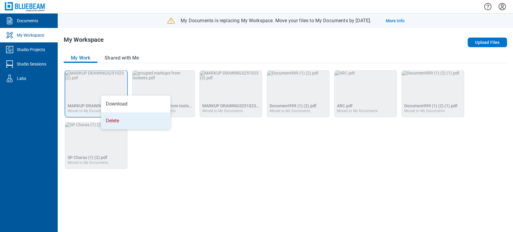
click at [115, 112] on li "Delete" at bounding box center [135, 120] width 69 height 17
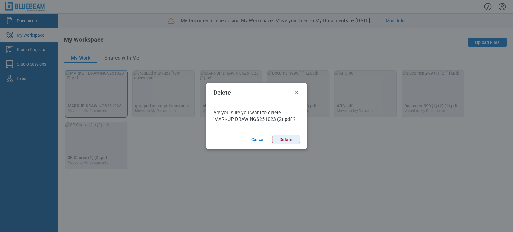
drag, startPoint x: 290, startPoint y: 137, endPoint x: 183, endPoint y: 108, distance: 110.8
click at [289, 137] on button "Delete" at bounding box center [286, 140] width 28 height 10
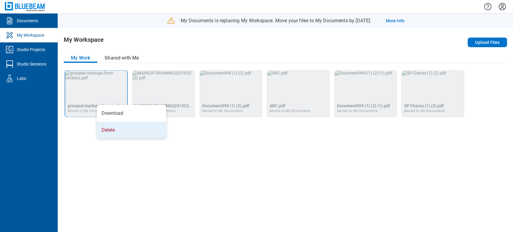
drag, startPoint x: 106, startPoint y: 116, endPoint x: 106, endPoint y: 122, distance: 6.0
click at [106, 122] on ul "Download Delete" at bounding box center [131, 122] width 69 height 34
click at [153, 129] on li "Delete" at bounding box center [131, 130] width 69 height 17
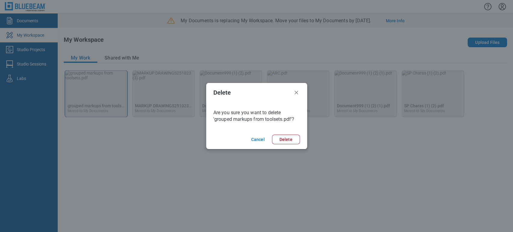
click at [281, 143] on button "Delete" at bounding box center [286, 140] width 28 height 10
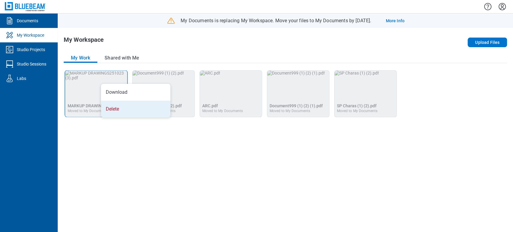
click at [105, 101] on li "Delete" at bounding box center [135, 109] width 69 height 17
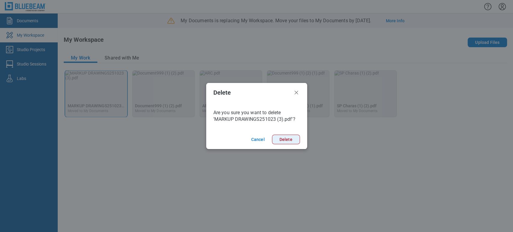
click at [281, 137] on button "Delete" at bounding box center [286, 140] width 28 height 10
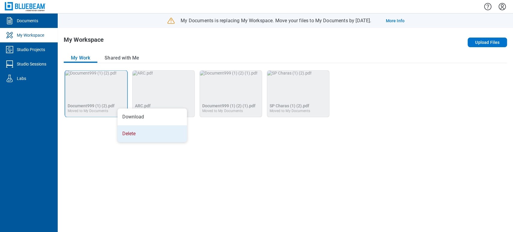
drag, startPoint x: 120, startPoint y: 131, endPoint x: 128, endPoint y: 126, distance: 9.7
click at [128, 126] on li "Delete" at bounding box center [151, 133] width 69 height 17
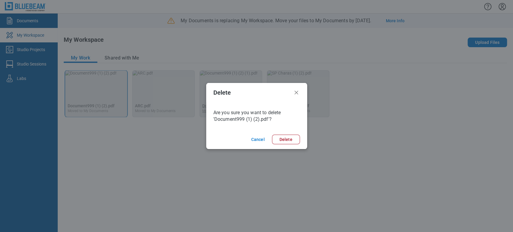
click button "Cancel" at bounding box center [258, 140] width 18 height 10
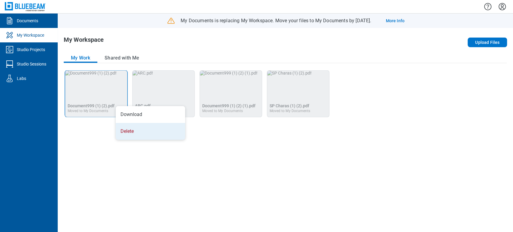
click at [128, 123] on li "Delete" at bounding box center [150, 131] width 69 height 17
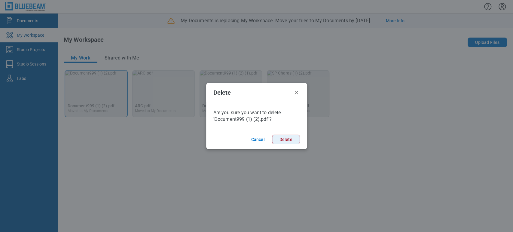
click at [298, 137] on button "Delete" at bounding box center [286, 140] width 28 height 10
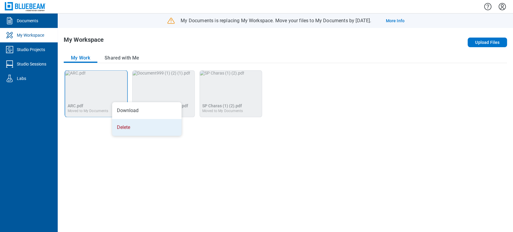
click at [129, 119] on li "Delete" at bounding box center [146, 127] width 69 height 17
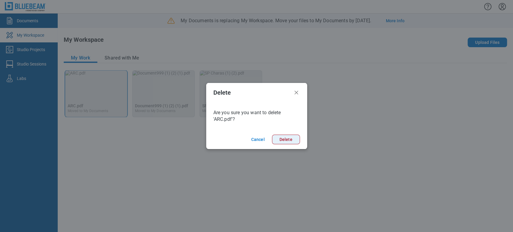
drag, startPoint x: 300, startPoint y: 143, endPoint x: 295, endPoint y: 141, distance: 4.5
click at [300, 143] on footer "Cancel Delete" at bounding box center [256, 139] width 101 height 19
click at [279, 138] on button "Delete" at bounding box center [286, 140] width 28 height 10
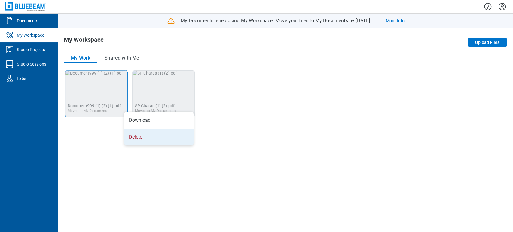
click at [141, 134] on li "Delete" at bounding box center [158, 137] width 69 height 17
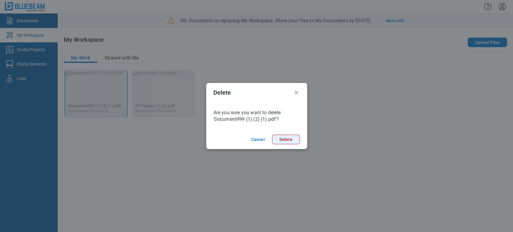
click at [287, 141] on button "Delete" at bounding box center [286, 140] width 28 height 10
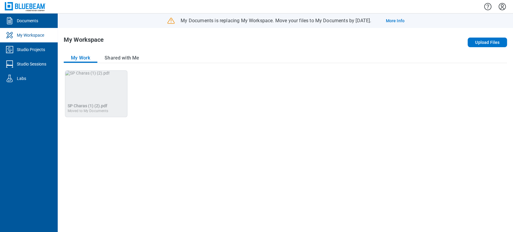
drag, startPoint x: 117, startPoint y: 52, endPoint x: 118, endPoint y: 45, distance: 7.4
drag, startPoint x: 118, startPoint y: 45, endPoint x: 80, endPoint y: 87, distance: 56.8
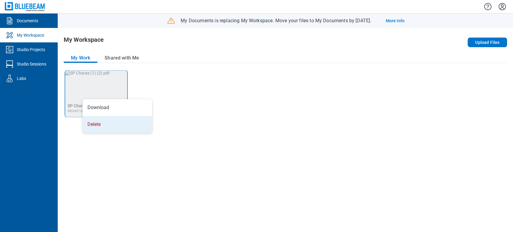
click at [95, 123] on li "Delete" at bounding box center [117, 124] width 69 height 17
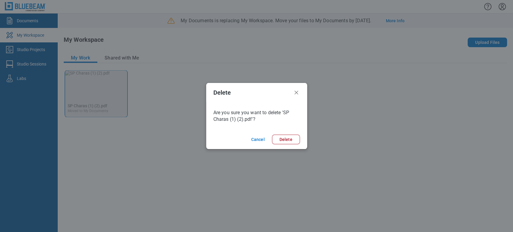
click at [291, 144] on footer "Cancel Delete" at bounding box center [256, 139] width 101 height 19
click at [288, 138] on button "Delete" at bounding box center [286, 140] width 28 height 10
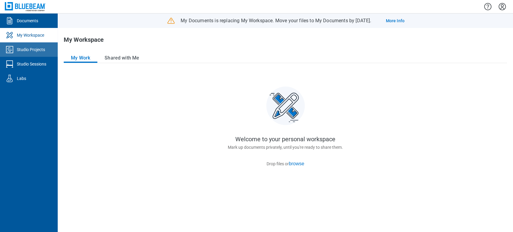
click at [29, 52] on div "Studio Projects" at bounding box center [31, 50] width 28 height 6
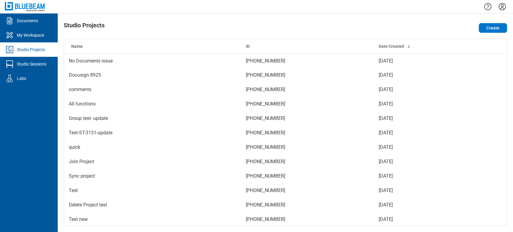
click at [31, 36] on div "My Workspace" at bounding box center [30, 35] width 27 height 6
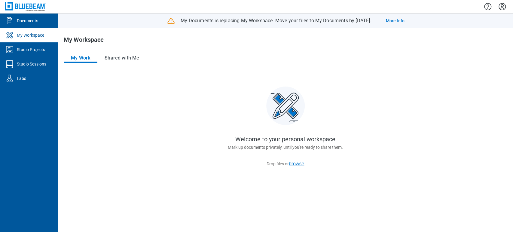
click at [298, 162] on button "browse" at bounding box center [297, 163] width 16 height 5
click at [404, 19] on link "More Info" at bounding box center [394, 21] width 19 height 6
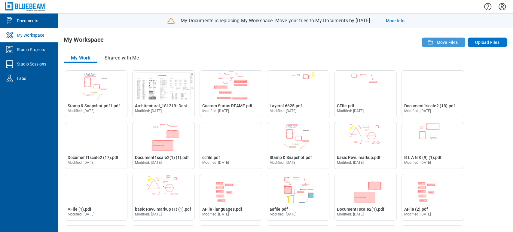
click at [440, 42] on span "Move Files" at bounding box center [446, 42] width 21 height 6
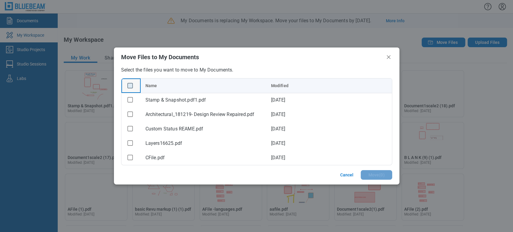
click at [128, 86] on rect "checkbox" at bounding box center [129, 85] width 5 height 5
click at [375, 177] on button "Move ( 52 )" at bounding box center [375, 175] width 34 height 10
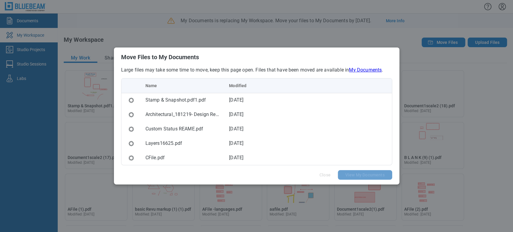
click at [281, 77] on div "Large files may take some time to move, keep this page open. Files that have be…" at bounding box center [256, 116] width 285 height 98
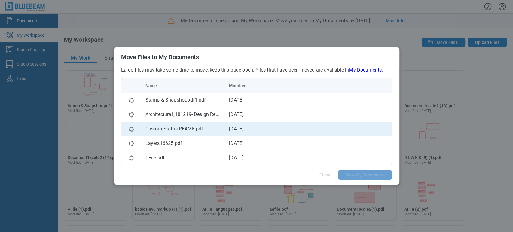
click at [277, 128] on td "[DATE]" at bounding box center [266, 129] width 84 height 14
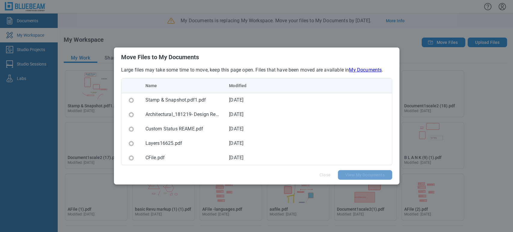
click at [250, 177] on footer "Close View My Documents" at bounding box center [256, 174] width 285 height 19
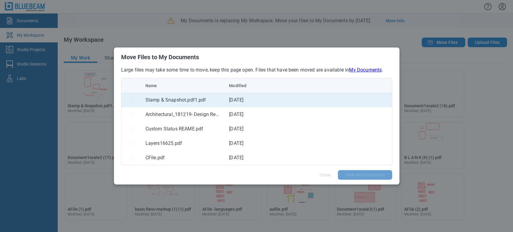
click at [126, 99] on td "bb-data-table" at bounding box center [130, 100] width 19 height 14
click at [135, 101] on span "bb-data-table" at bounding box center [131, 100] width 10 height 6
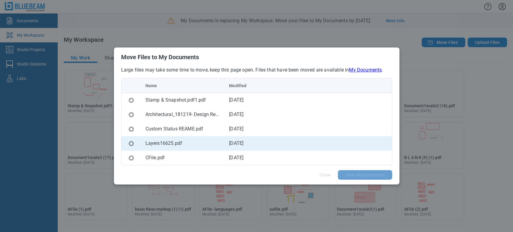
drag, startPoint x: 135, startPoint y: 101, endPoint x: 135, endPoint y: 136, distance: 34.5
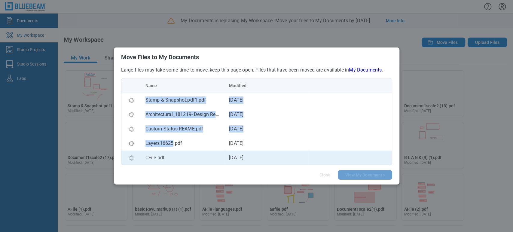
drag, startPoint x: 137, startPoint y: 151, endPoint x: 137, endPoint y: 155, distance: 4.2
click at [137, 153] on td "bb-data-table" at bounding box center [130, 157] width 19 height 14
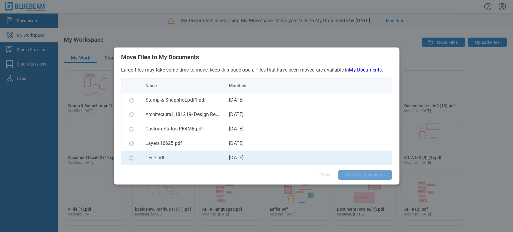
drag, startPoint x: 137, startPoint y: 155, endPoint x: 156, endPoint y: 160, distance: 19.3
click at [138, 156] on td "bb-data-table" at bounding box center [130, 157] width 19 height 14
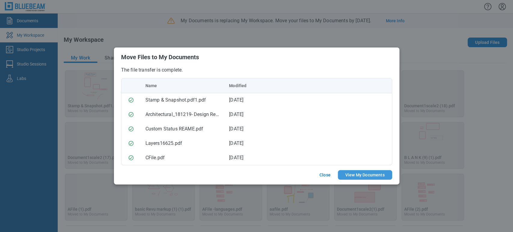
click at [353, 176] on button "View My Documents" at bounding box center [364, 175] width 54 height 10
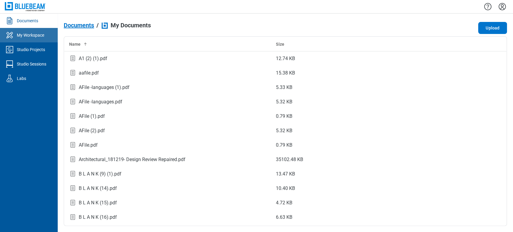
click at [19, 35] on div "My Workspace" at bounding box center [30, 35] width 27 height 6
